Goal: Transaction & Acquisition: Purchase product/service

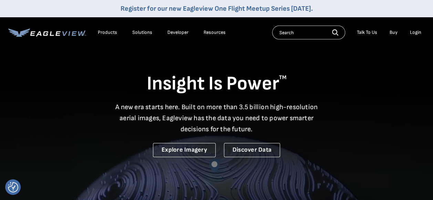
click at [415, 32] on div "Login" at bounding box center [415, 32] width 11 height 6
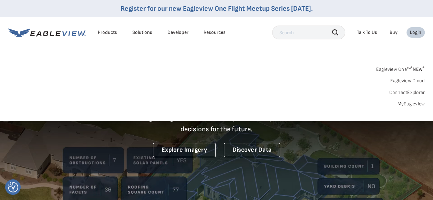
click at [414, 103] on link "MyEagleview" at bounding box center [411, 104] width 28 height 6
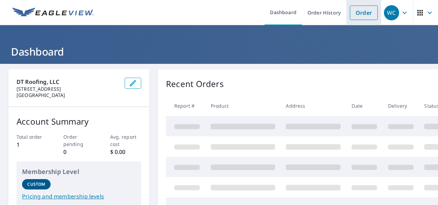
click at [355, 7] on link "Order" at bounding box center [364, 13] width 28 height 14
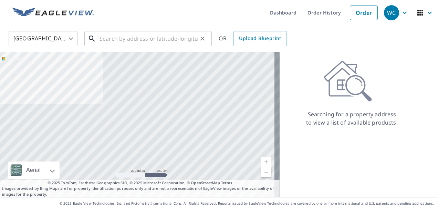
click at [104, 39] on input "text" at bounding box center [149, 38] width 98 height 19
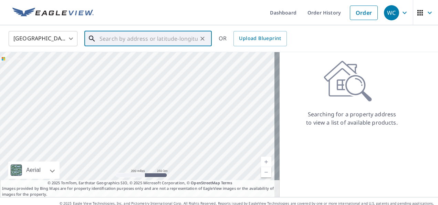
paste input "2004 Glen Rapids Court, Arlington, TX, 76015"
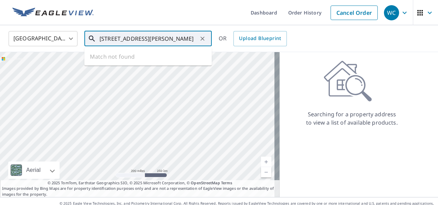
scroll to position [0, 20]
click at [134, 64] on p "Arlington, TX 76015" at bounding box center [152, 66] width 108 height 7
type input "2004 Glen Rapids Ct Arlington, TX 76015"
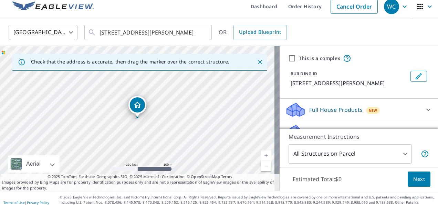
scroll to position [10, 0]
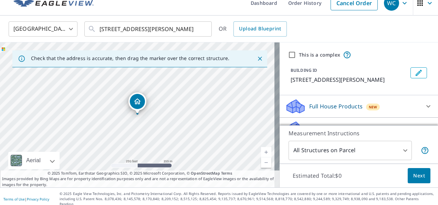
click at [402, 150] on body "WC WC Dashboard Order History Cancel Order WC United States US ​ 2004 Glen Rapi…" at bounding box center [219, 102] width 438 height 205
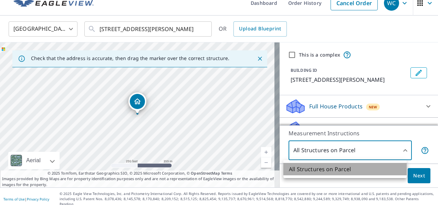
click at [358, 169] on li "All Structures on Parcel" at bounding box center [345, 169] width 123 height 12
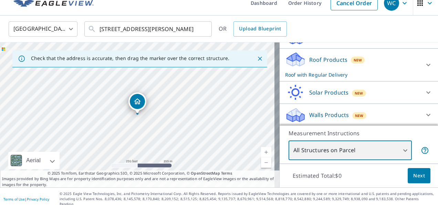
scroll to position [34, 0]
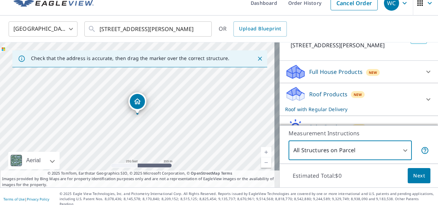
click at [425, 70] on icon at bounding box center [429, 72] width 8 height 8
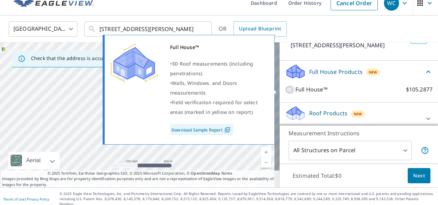
click at [285, 88] on input "Full House™ $105.2877" at bounding box center [290, 89] width 10 height 8
checkbox input "true"
checkbox input "false"
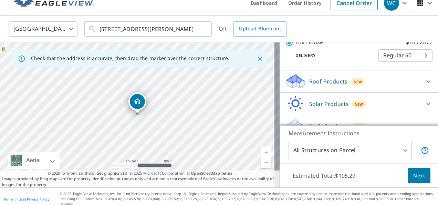
scroll to position [122, 0]
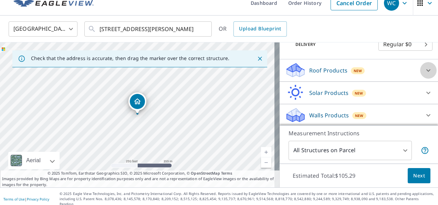
click at [425, 68] on icon at bounding box center [429, 70] width 8 height 8
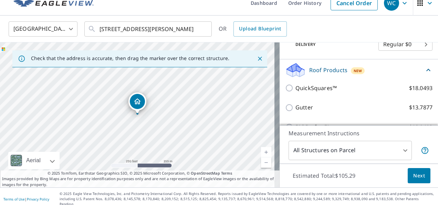
click at [425, 70] on icon at bounding box center [429, 70] width 8 height 8
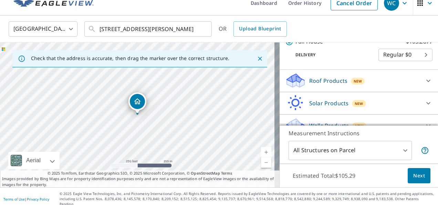
scroll to position [123, 0]
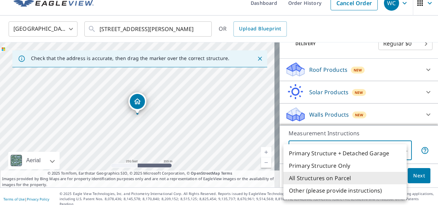
click at [400, 149] on body "WC WC Dashboard Order History Cancel Order WC United States US ​ 2004 Glen Rapi…" at bounding box center [219, 102] width 438 height 205
click at [330, 181] on li "All Structures on Parcel" at bounding box center [345, 178] width 123 height 12
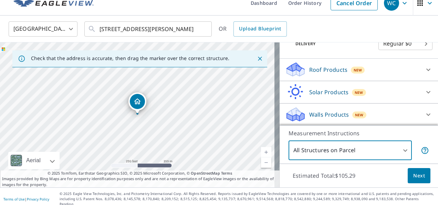
click at [373, 174] on div "Estimated Total: $105.29 Next" at bounding box center [359, 175] width 159 height 24
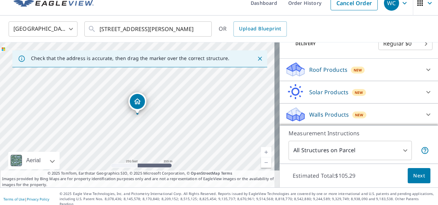
click at [420, 176] on button "Next" at bounding box center [419, 176] width 23 height 16
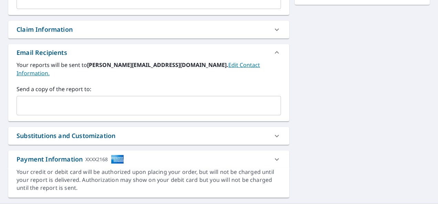
scroll to position [236, 0]
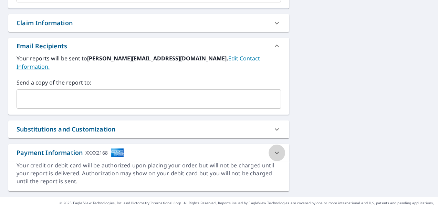
click at [274, 149] on icon at bounding box center [277, 153] width 8 height 8
checkbox input "true"
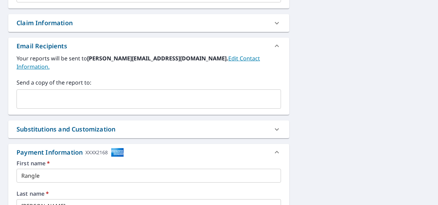
click at [347, 123] on div "2004 Glen Rapids Ct Arlington, TX 76015 Aerial Road A standard road map Aerial …" at bounding box center [219, 88] width 438 height 520
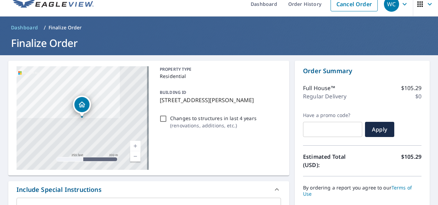
scroll to position [0, 0]
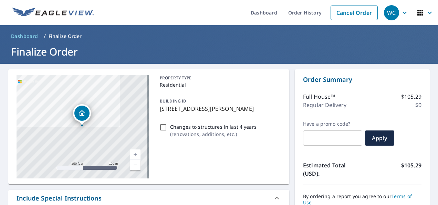
click at [431, 10] on button "button" at bounding box center [425, 12] width 25 height 25
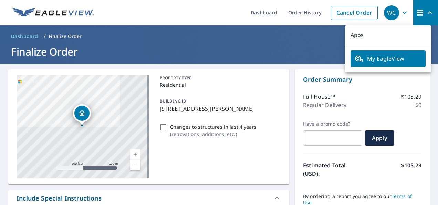
click at [403, 59] on span "My EagleView" at bounding box center [388, 58] width 67 height 8
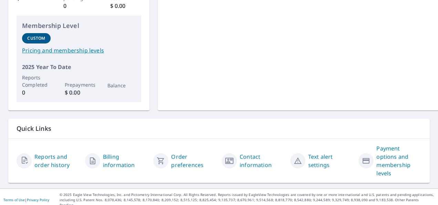
scroll to position [146, 0]
click at [108, 158] on link "Billing information" at bounding box center [125, 160] width 45 height 17
